Goal: Understand process/instructions

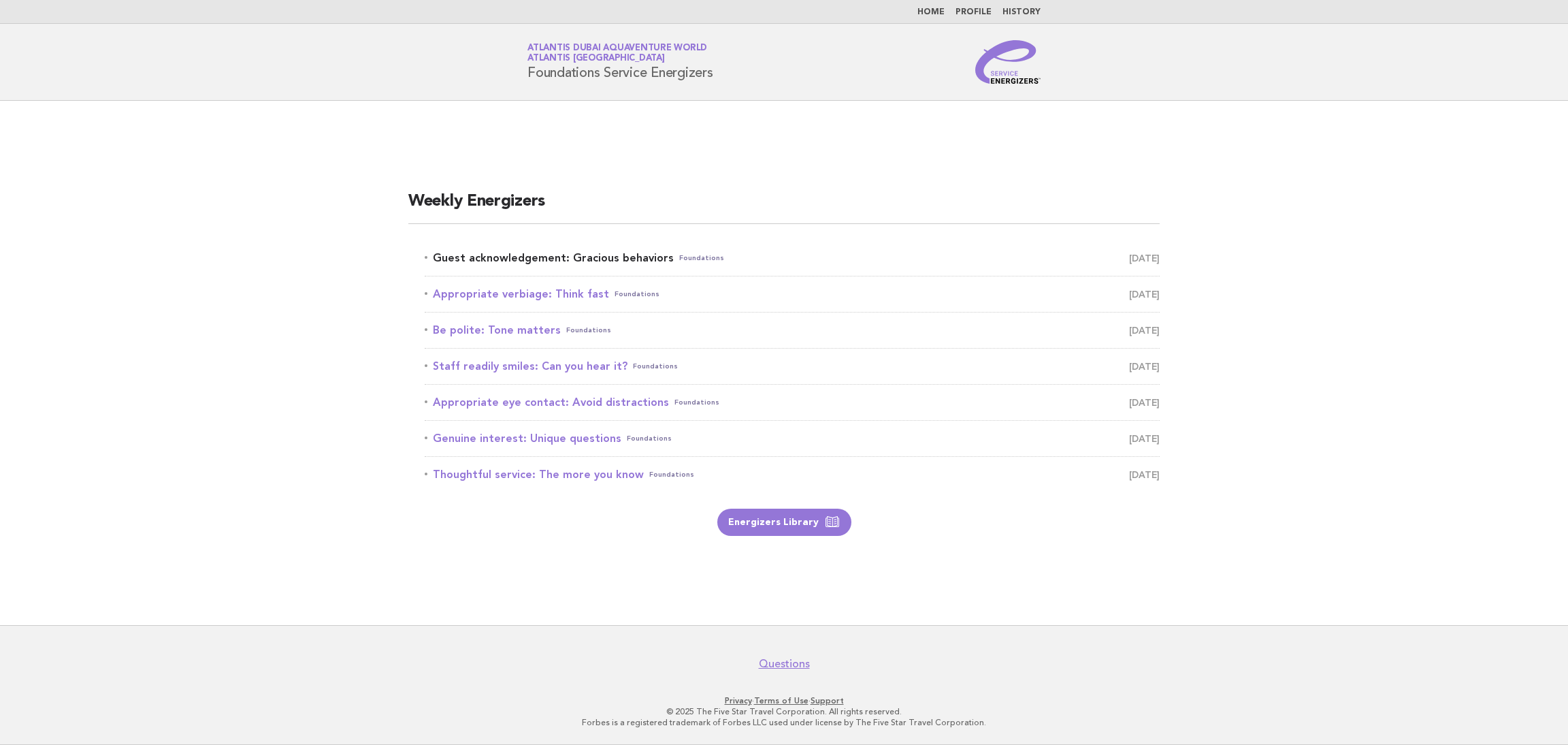
click at [524, 261] on link "Guest acknowledgement: Gracious behaviors Foundations [DATE]" at bounding box center [792, 258] width 735 height 19
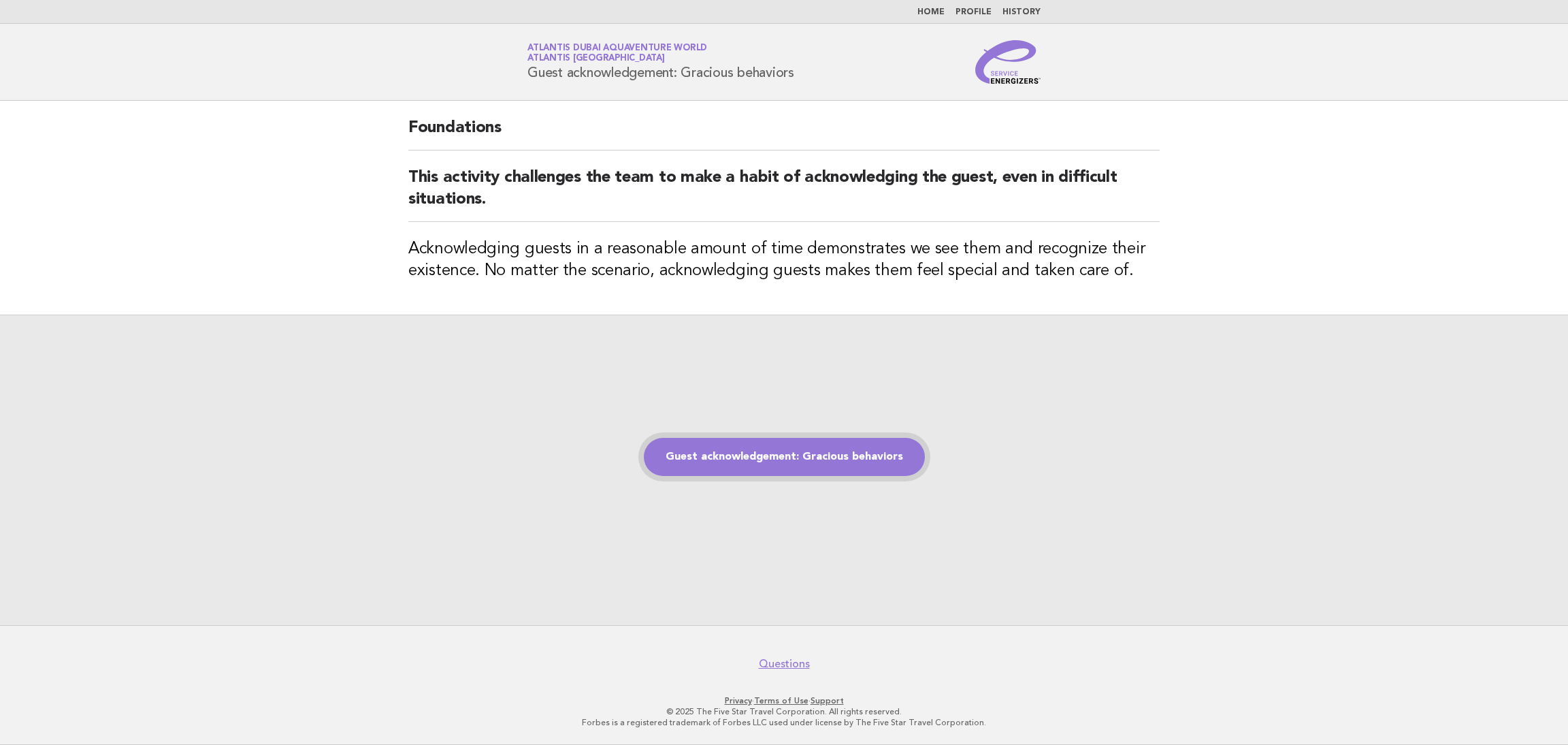
click at [757, 459] on link "Guest acknowledgement: Gracious behaviors" at bounding box center [784, 457] width 281 height 38
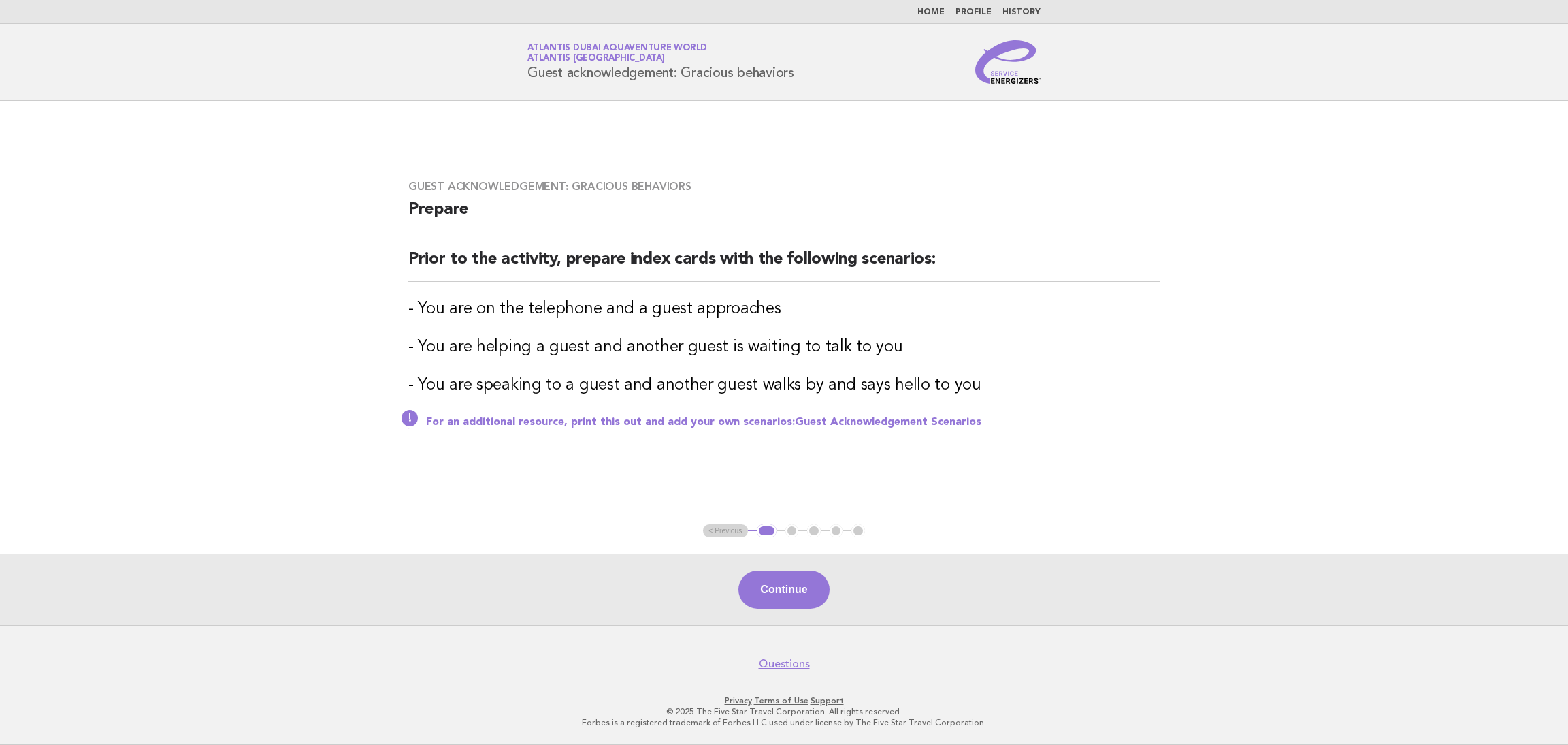
drag, startPoint x: 793, startPoint y: 590, endPoint x: 798, endPoint y: 584, distance: 7.8
click at [796, 592] on button "Continue" at bounding box center [784, 590] width 90 height 38
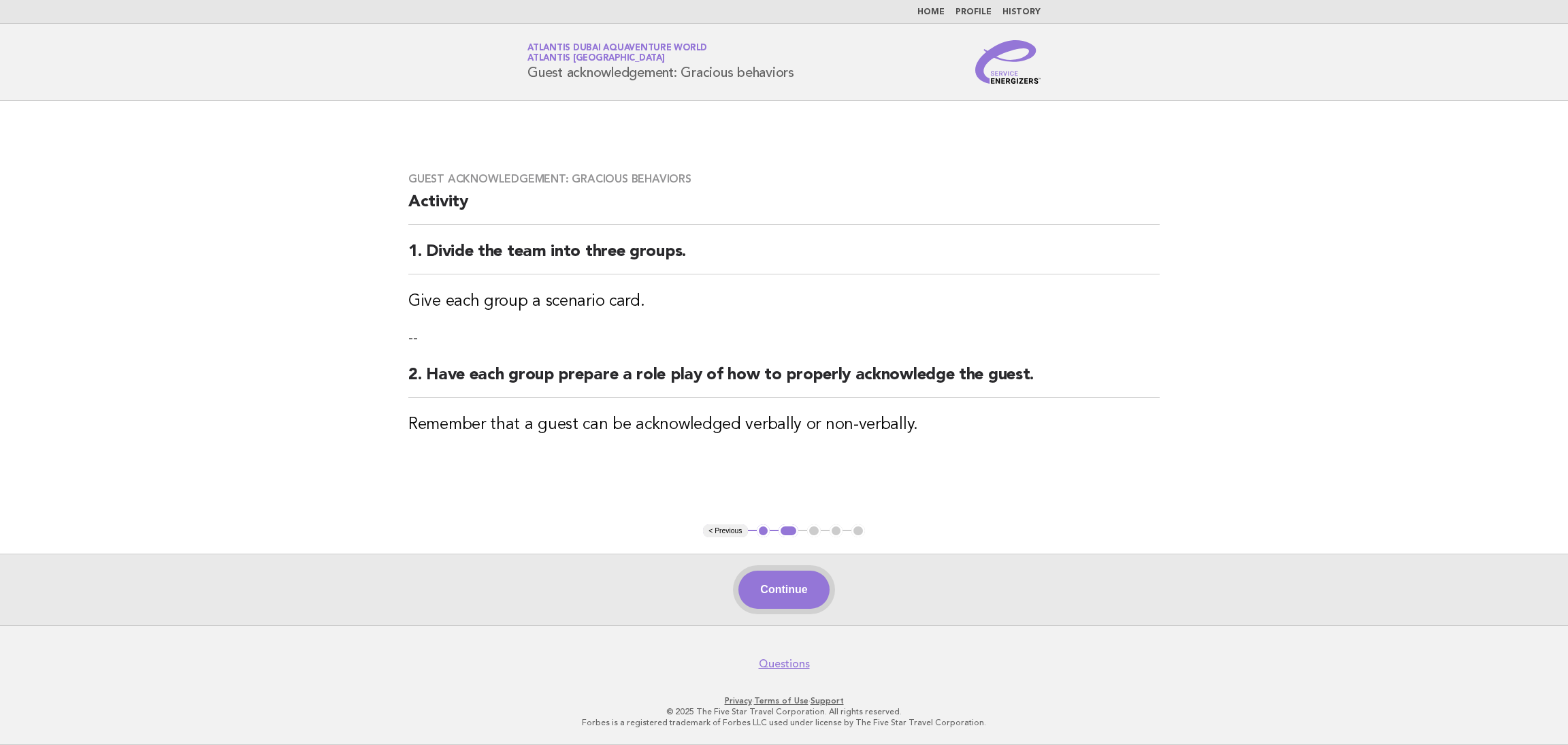
click at [786, 594] on button "Continue" at bounding box center [784, 590] width 90 height 38
